Goal: Find specific page/section: Find specific page/section

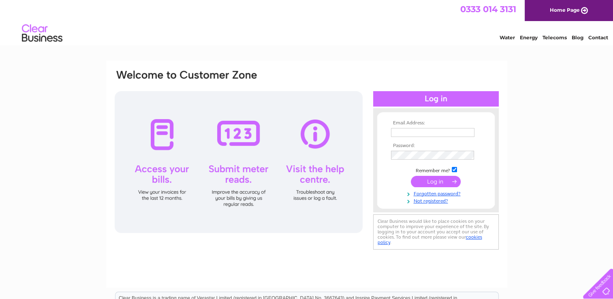
type input "[PERSON_NAME][EMAIL_ADDRESS][DOMAIN_NAME]"
click at [169, 137] on div at bounding box center [239, 162] width 248 height 142
click at [432, 182] on input "submit" at bounding box center [436, 181] width 50 height 11
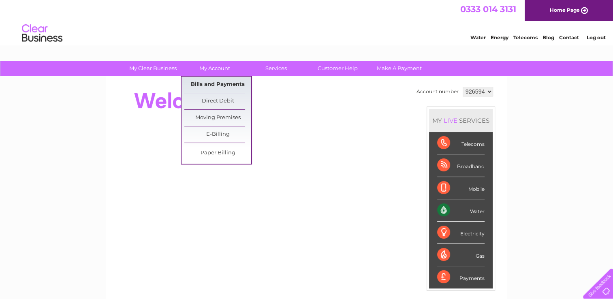
click at [212, 83] on link "Bills and Payments" at bounding box center [217, 85] width 67 height 16
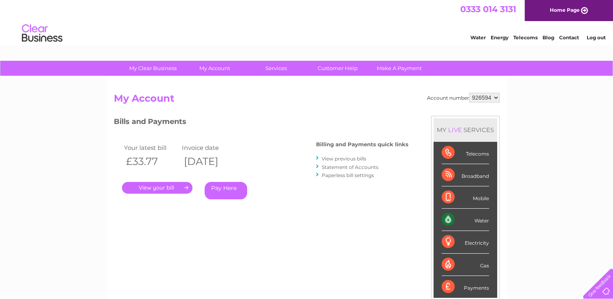
click at [158, 187] on link "." at bounding box center [157, 188] width 71 height 12
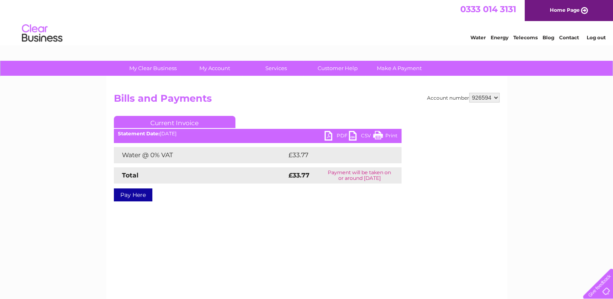
click at [329, 135] on link "PDF" at bounding box center [337, 137] width 24 height 12
